Goal: Find specific page/section: Find specific page/section

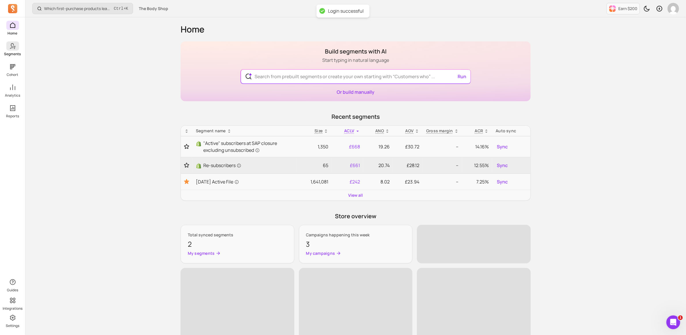
click at [12, 49] on icon at bounding box center [12, 46] width 7 height 7
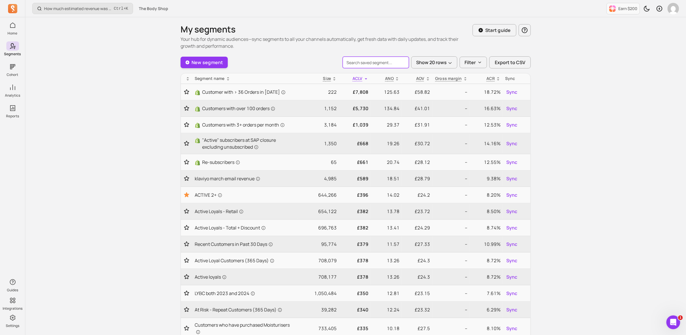
click at [387, 61] on input "search" at bounding box center [376, 63] width 66 height 12
click at [596, 94] on div "How much estimated revenue was generated from a campaign? Ctrl + K The Body Sho…" at bounding box center [355, 234] width 660 height 469
